Goal: Transaction & Acquisition: Download file/media

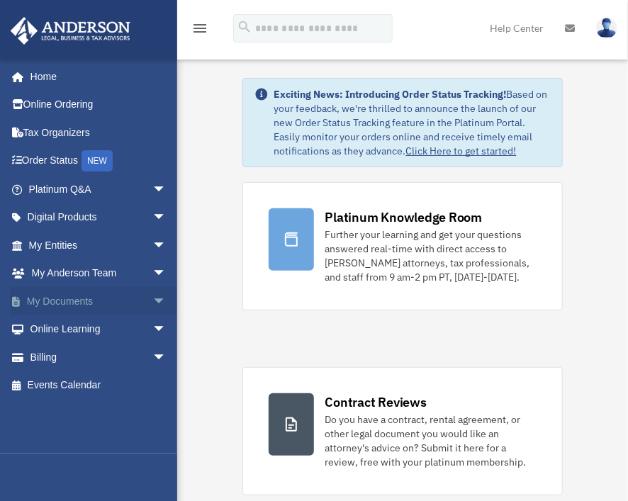
click at [152, 297] on span "arrow_drop_down" at bounding box center [166, 301] width 28 height 29
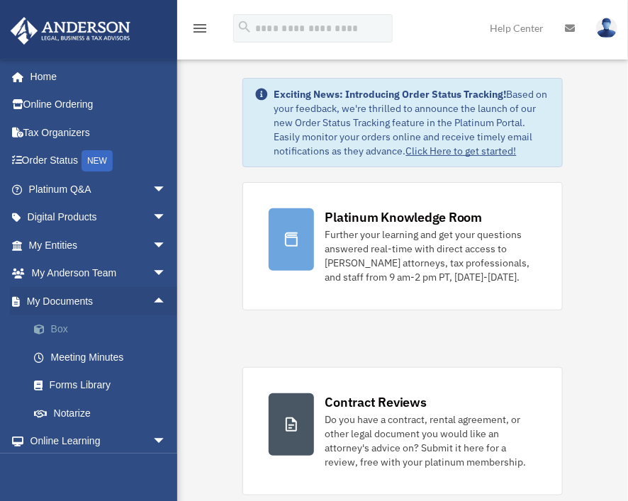
click at [62, 321] on link "Box" at bounding box center [104, 330] width 168 height 28
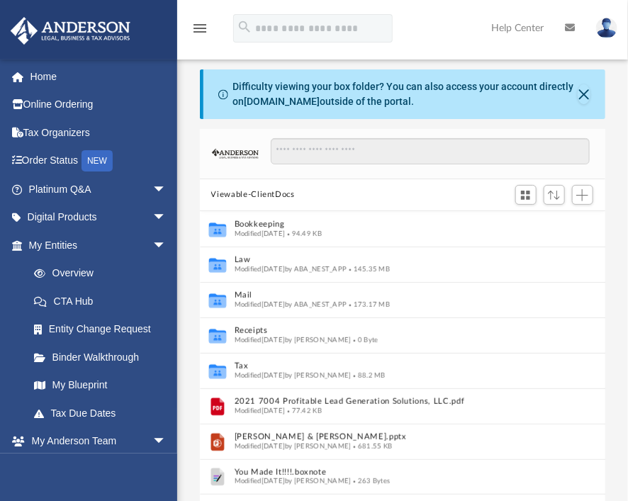
scroll to position [311, 395]
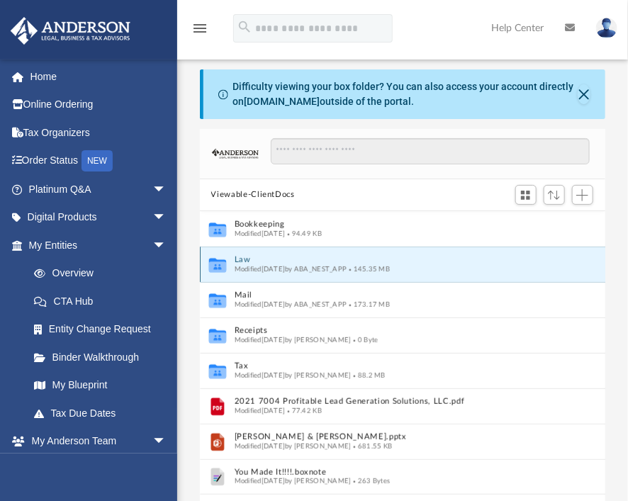
click at [244, 255] on button "Law" at bounding box center [393, 259] width 318 height 9
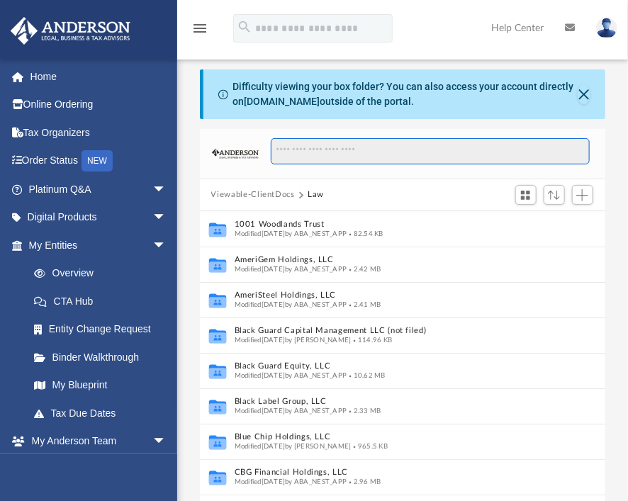
click at [367, 147] on input "Search files and folders" at bounding box center [430, 151] width 319 height 27
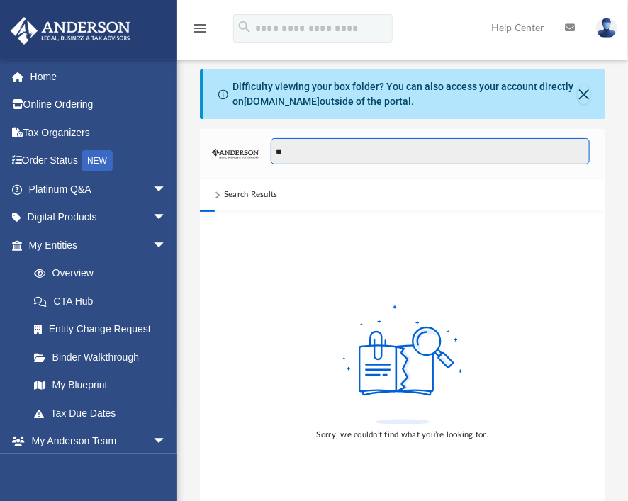
type input "*"
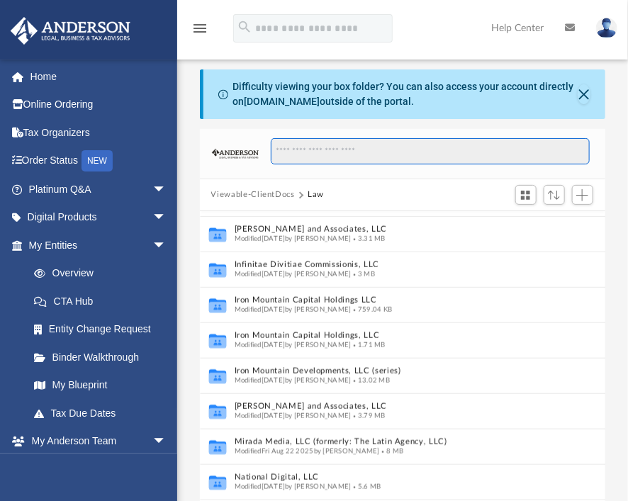
scroll to position [391, 0]
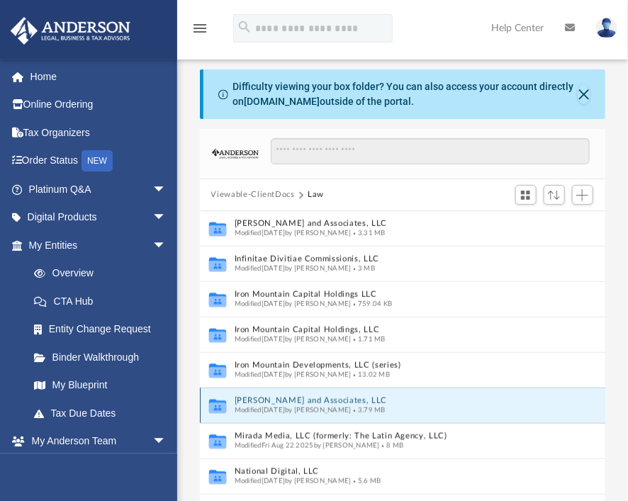
click at [298, 402] on button "[PERSON_NAME] and Associates, LLC" at bounding box center [388, 400] width 308 height 9
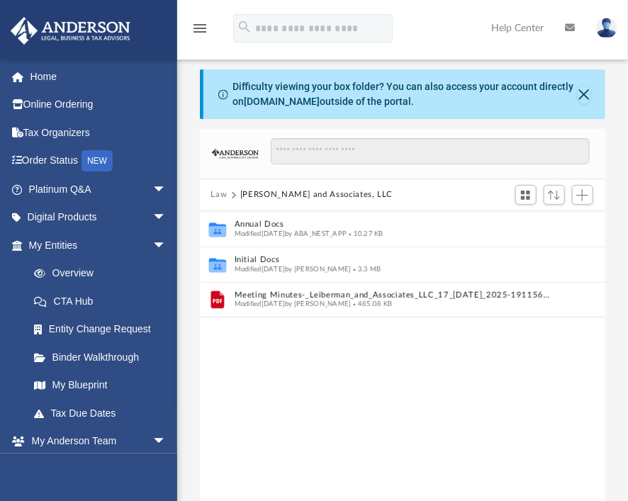
scroll to position [0, 0]
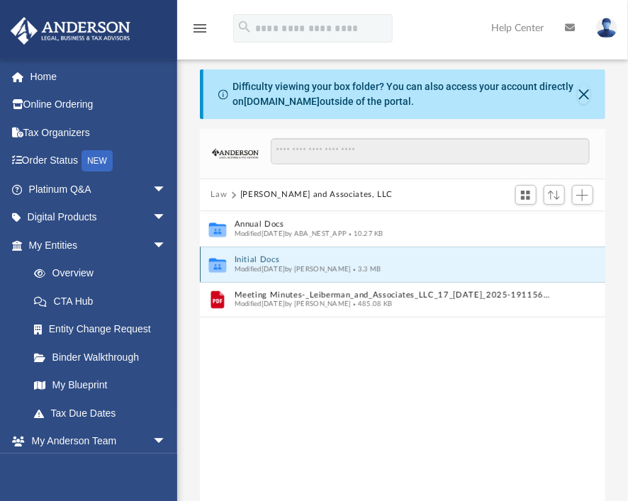
click at [256, 255] on button "Initial Docs" at bounding box center [393, 259] width 318 height 9
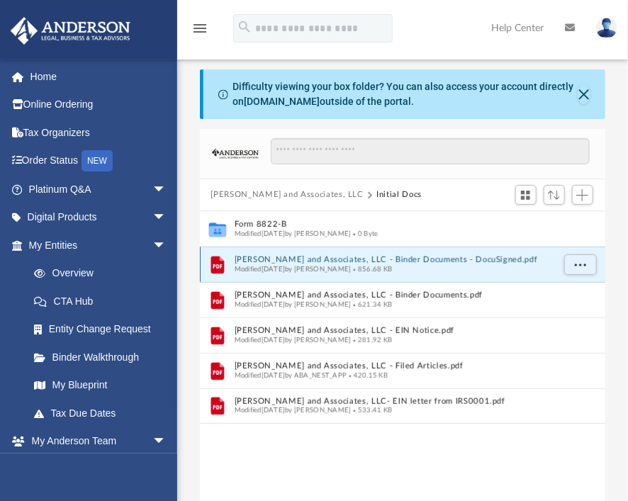
click at [324, 257] on button "[PERSON_NAME] and Associates, LLC - Binder Documents - DocuSigned.pdf" at bounding box center [393, 259] width 318 height 9
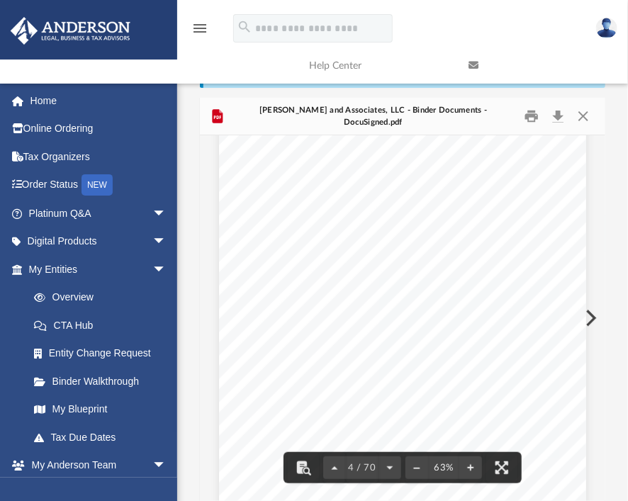
scroll to position [1528, 0]
drag, startPoint x: 364, startPoint y: 277, endPoint x: 482, endPoint y: 283, distance: 117.8
click at [482, 283] on div "Overview of [PERSON_NAME] and Associates, LLC Entity Formation Information Stat…" at bounding box center [402, 345] width 367 height 475
drag, startPoint x: 510, startPoint y: 279, endPoint x: 364, endPoint y: 283, distance: 146.1
click at [364, 283] on div "Overview of [PERSON_NAME] and Associates, LLC Entity Formation Information Stat…" at bounding box center [402, 345] width 367 height 475
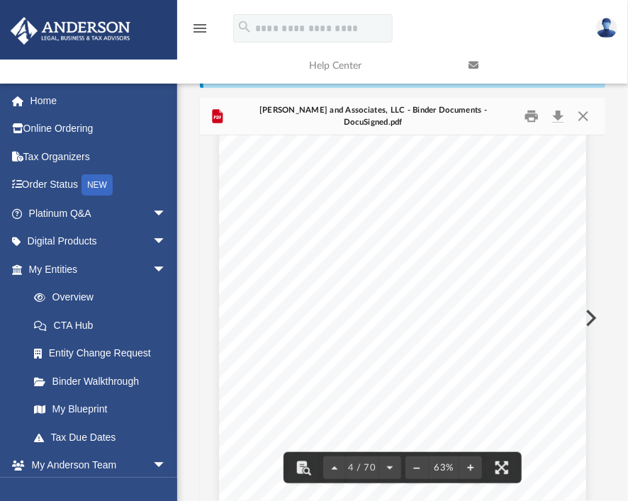
click at [397, 269] on div "Overview of [PERSON_NAME] and Associates, LLC Entity Formation Information Stat…" at bounding box center [402, 345] width 367 height 475
click at [385, 282] on span "[STREET_ADDRESS][US_STATE]" at bounding box center [421, 278] width 102 height 7
drag, startPoint x: 365, startPoint y: 277, endPoint x: 511, endPoint y: 277, distance: 145.4
click at [472, 277] on span "[STREET_ADDRESS][US_STATE]" at bounding box center [421, 278] width 102 height 7
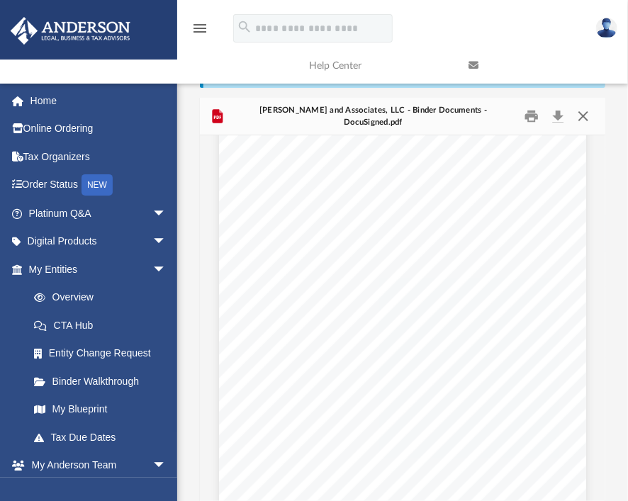
click at [581, 117] on button "Close" at bounding box center [584, 117] width 26 height 22
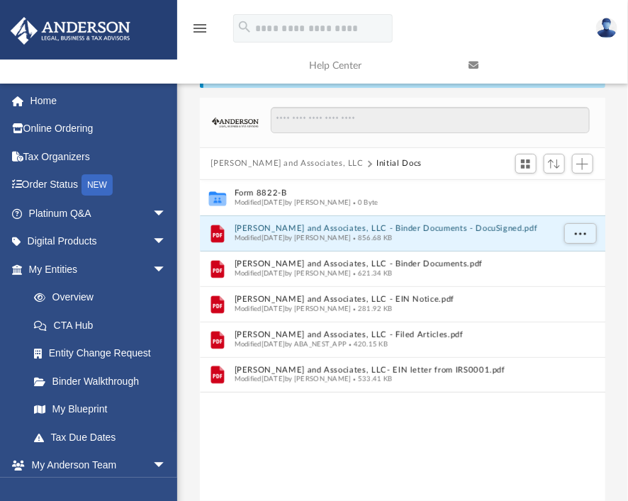
click at [304, 168] on button "[PERSON_NAME] and Associates, LLC" at bounding box center [287, 163] width 152 height 13
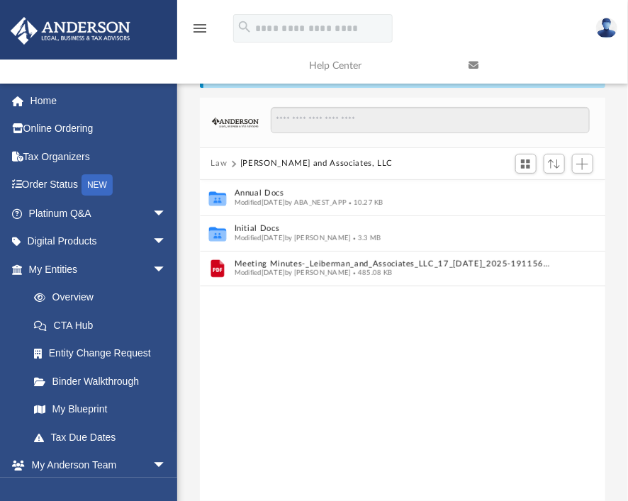
click at [222, 164] on button "Law" at bounding box center [219, 163] width 16 height 13
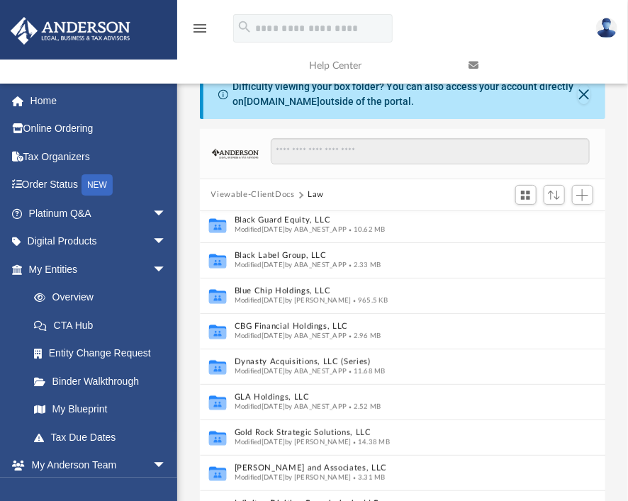
scroll to position [155, 0]
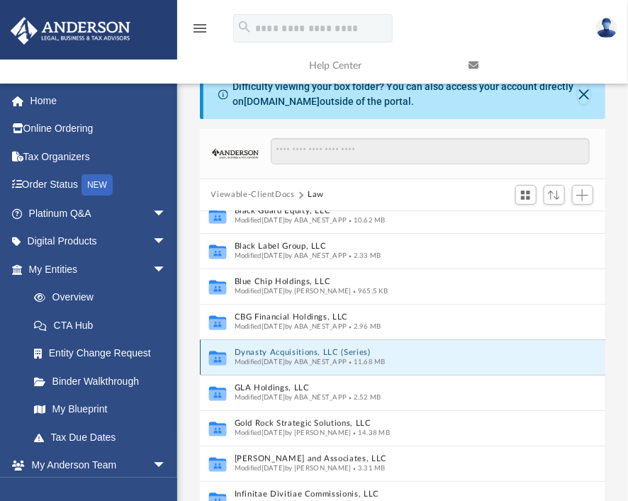
click at [323, 350] on button "Dynasty Acquisitions, LLC (Series)" at bounding box center [388, 352] width 308 height 9
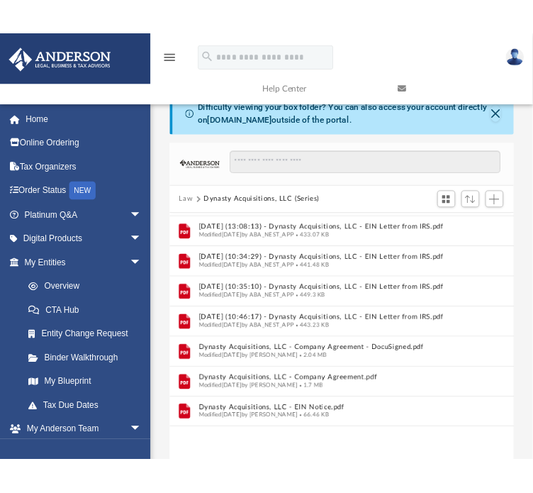
scroll to position [0, 0]
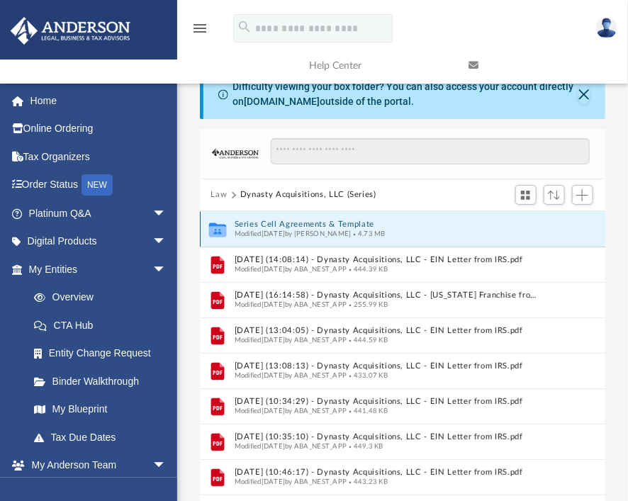
click at [340, 223] on button "Series Cell Agreements & Template" at bounding box center [388, 224] width 308 height 9
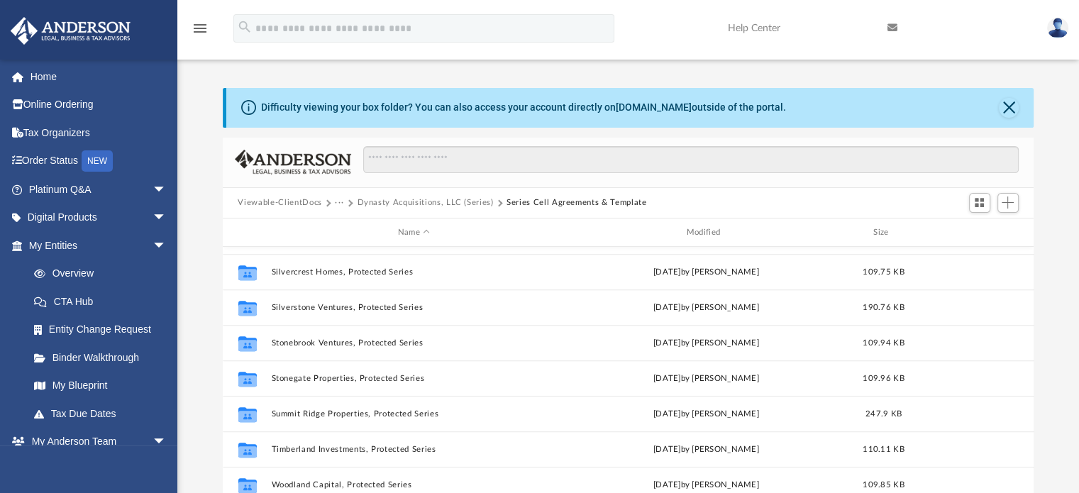
scroll to position [840, 0]
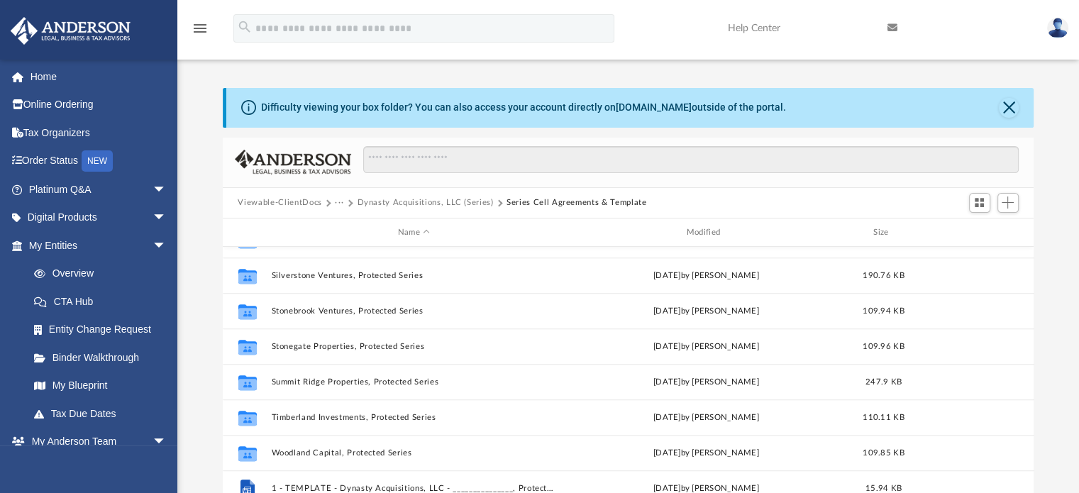
click at [385, 203] on button "Dynasty Acquisitions, LLC (Series)" at bounding box center [425, 202] width 136 height 13
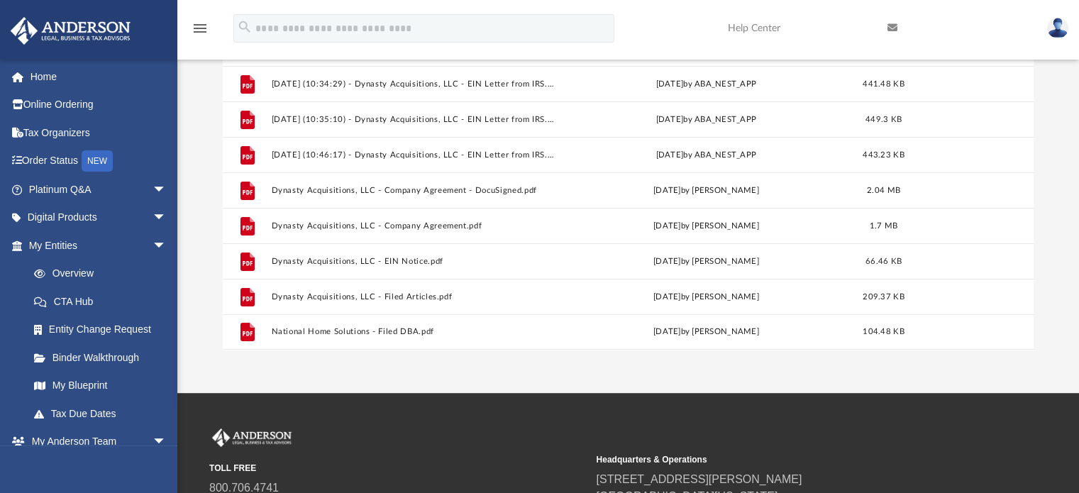
scroll to position [0, 0]
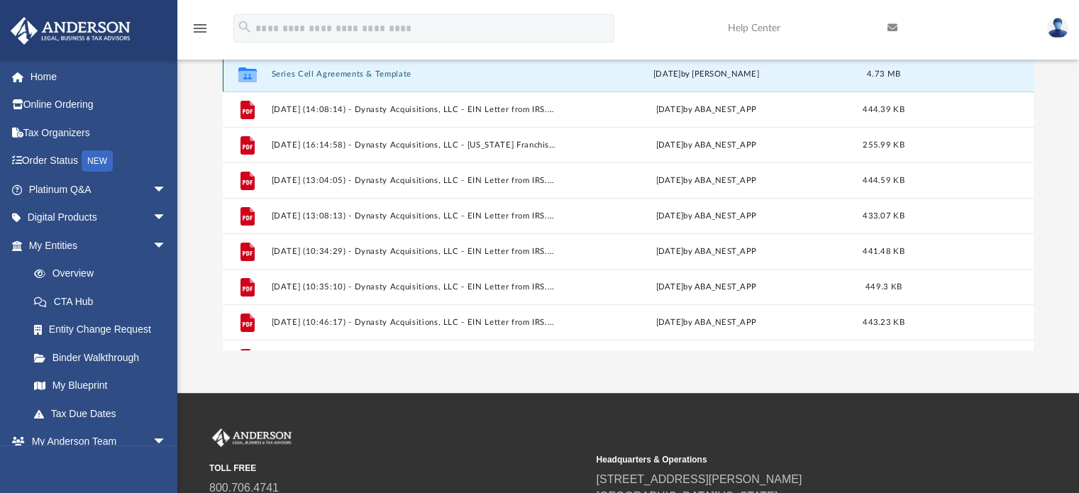
click at [385, 69] on button "Series Cell Agreements & Template" at bounding box center [414, 73] width 286 height 9
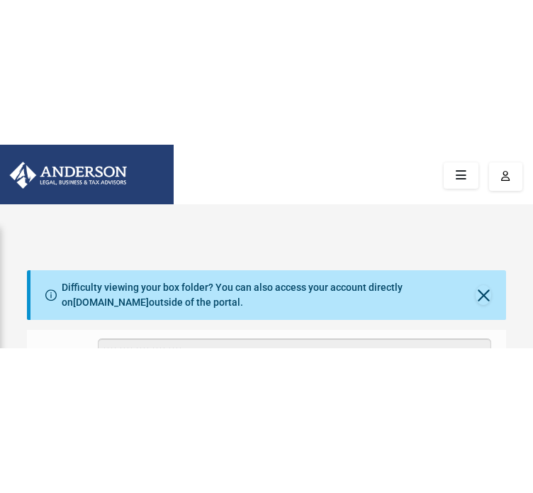
scroll to position [311, 469]
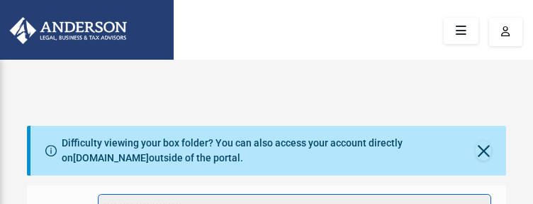
click at [342, 202] on input "Search files and folders" at bounding box center [294, 207] width 393 height 27
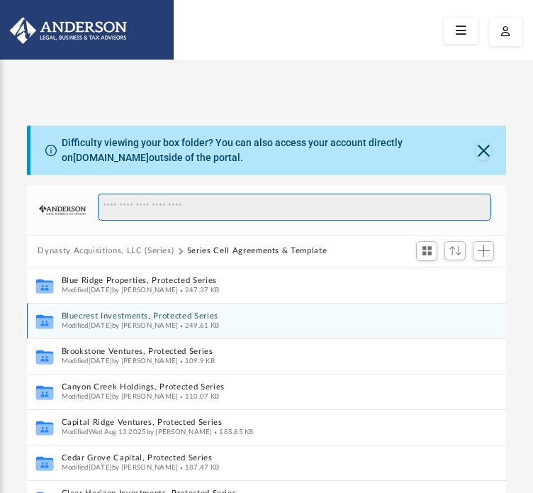
scroll to position [812, 0]
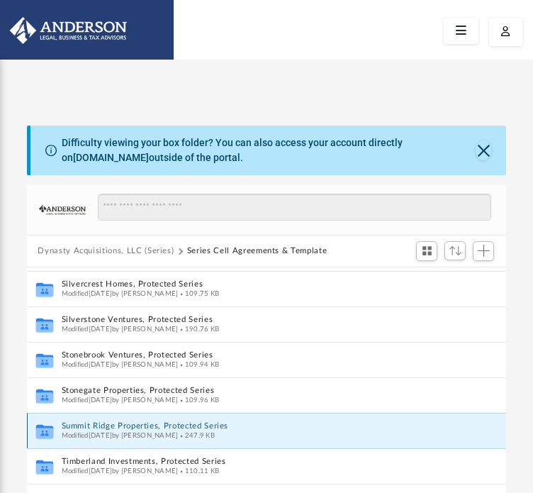
click at [76, 424] on button "Summit Ridge Properties, Protected Series" at bounding box center [251, 425] width 381 height 9
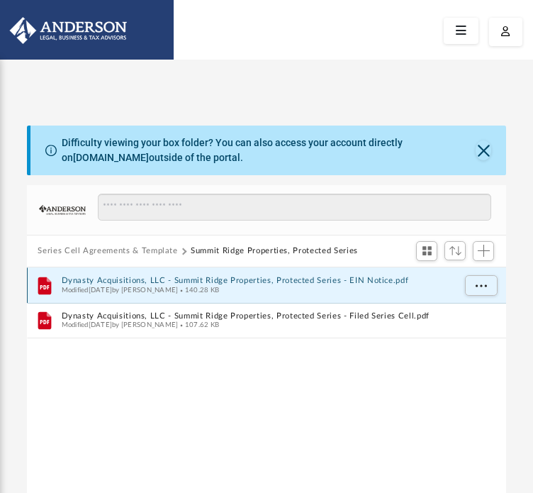
click at [155, 280] on button "Dynasty Acquisitions, LLC - Summit Ridge Properties, Protected Series - EIN Not…" at bounding box center [257, 280] width 392 height 9
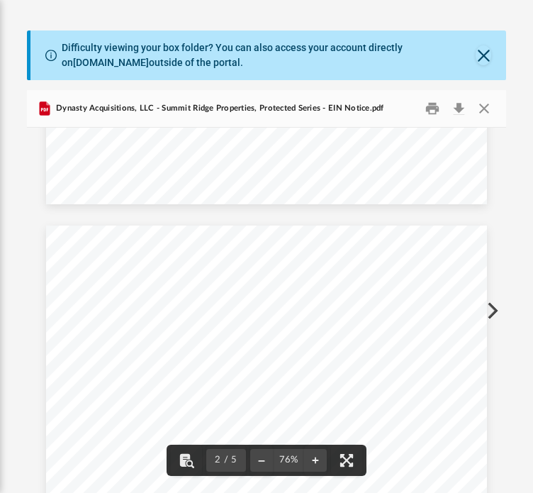
scroll to position [506, 0]
click at [488, 104] on button "Close" at bounding box center [485, 108] width 26 height 22
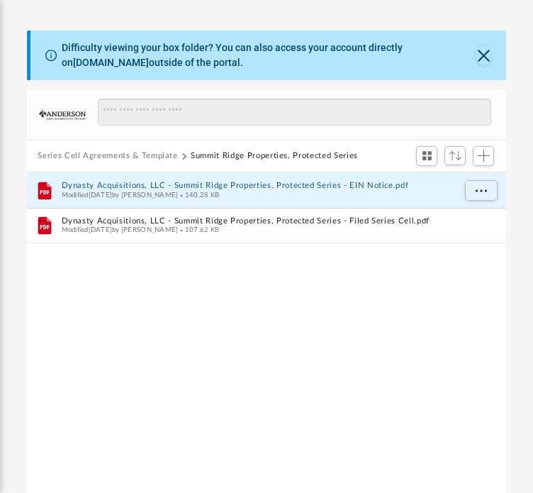
click at [165, 155] on button "Series Cell Agreements & Template" at bounding box center [108, 156] width 140 height 13
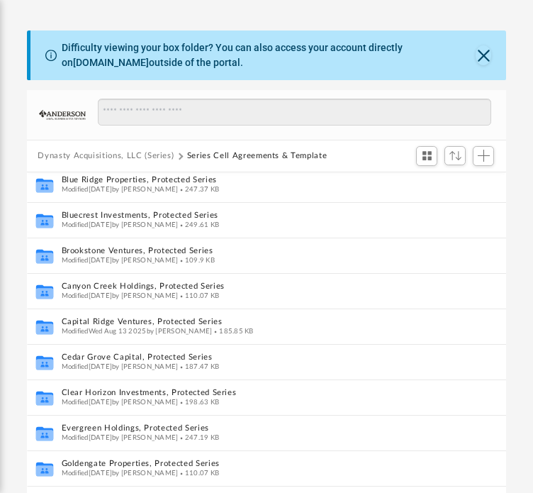
scroll to position [6, 0]
click at [150, 150] on button "Dynasty Acquisitions, LLC (Series)" at bounding box center [106, 156] width 136 height 13
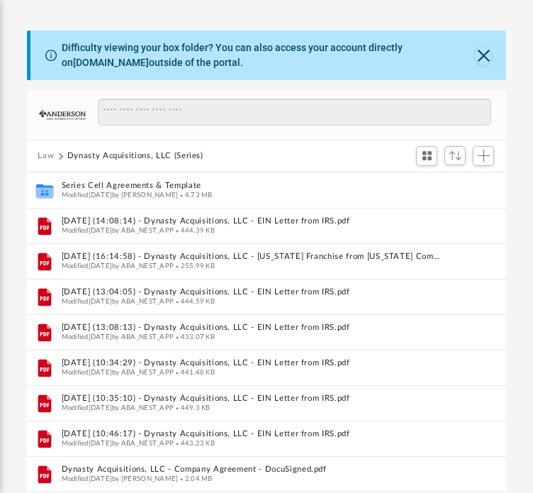
scroll to position [0, 0]
click at [52, 157] on button "Law" at bounding box center [46, 156] width 16 height 13
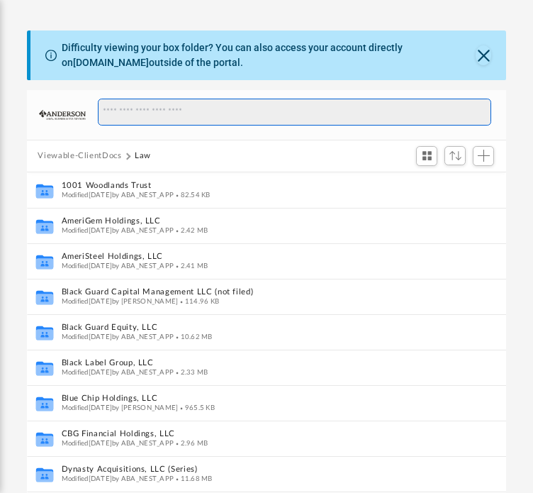
click at [149, 109] on input "Search files and folders" at bounding box center [294, 112] width 393 height 27
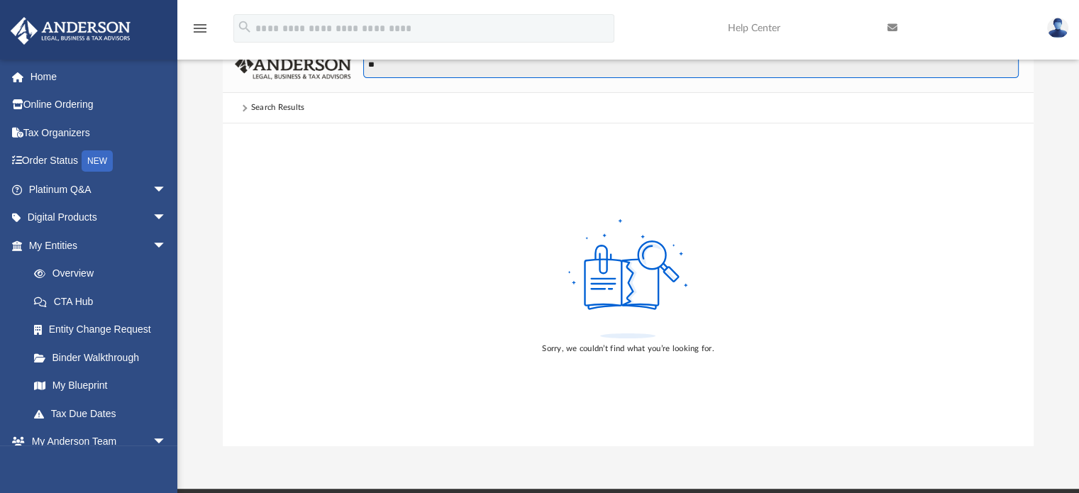
type input "*"
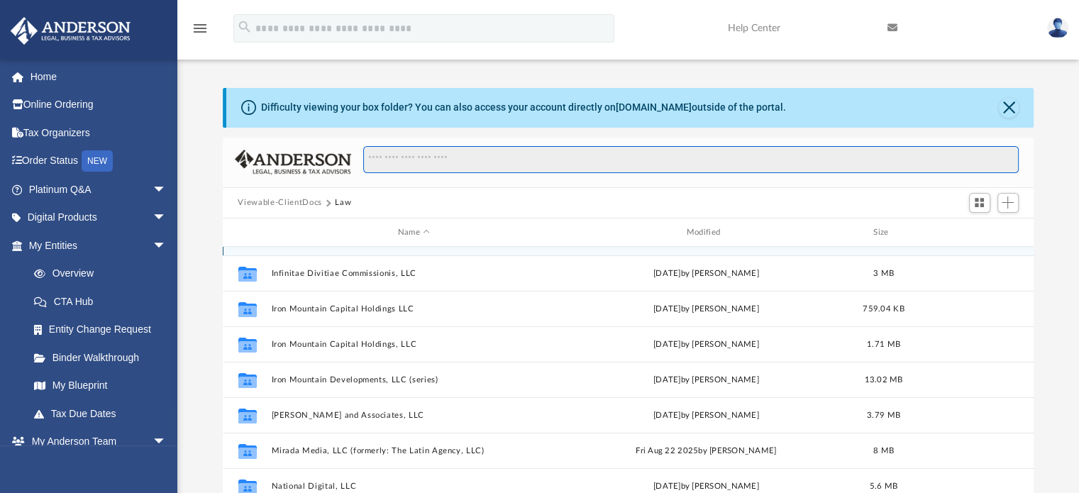
scroll to position [420, 0]
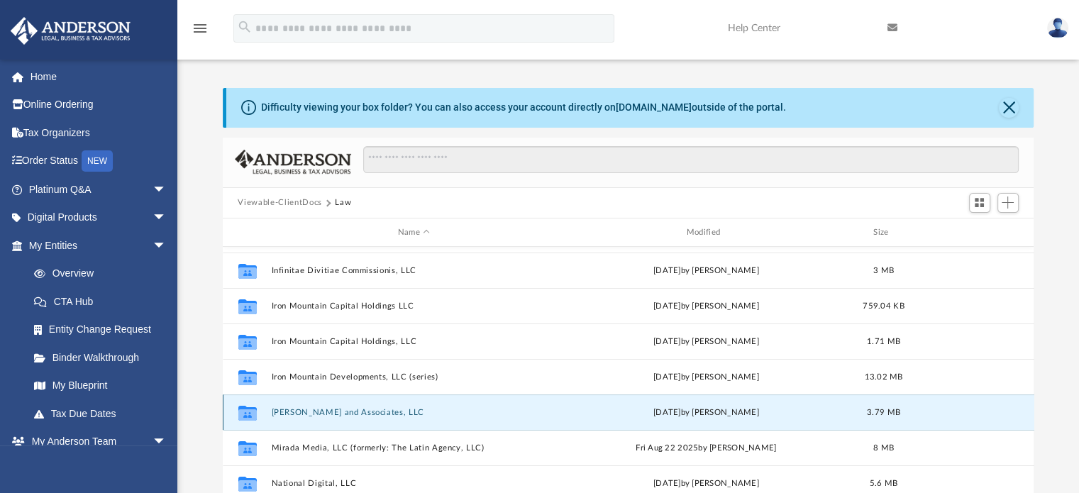
click at [322, 410] on button "[PERSON_NAME] and Associates, LLC" at bounding box center [414, 412] width 286 height 9
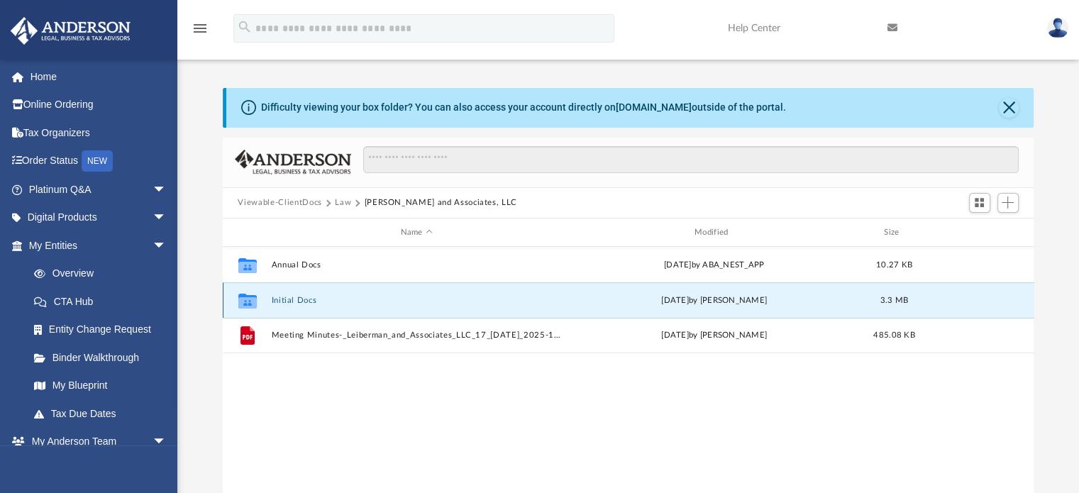
click at [281, 302] on button "Initial Docs" at bounding box center [416, 300] width 291 height 9
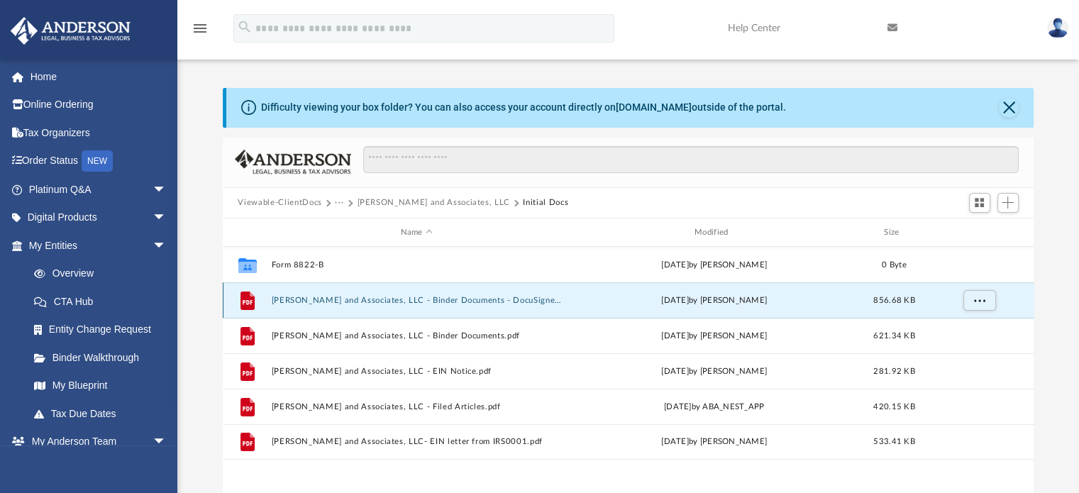
click at [413, 296] on button "[PERSON_NAME] and Associates, LLC - Binder Documents - DocuSigned.pdf" at bounding box center [416, 300] width 291 height 9
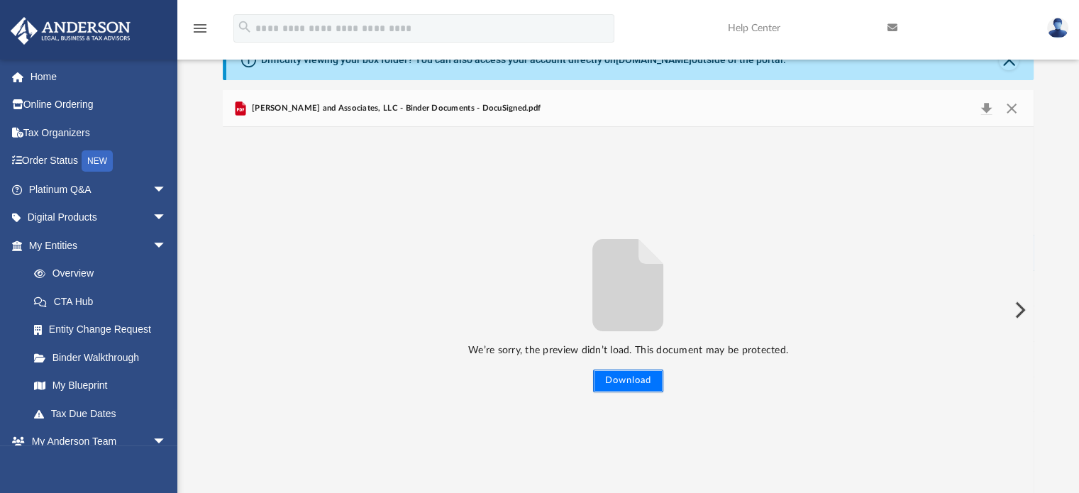
click at [619, 384] on button "Download" at bounding box center [628, 380] width 70 height 23
